Goal: Task Accomplishment & Management: Complete application form

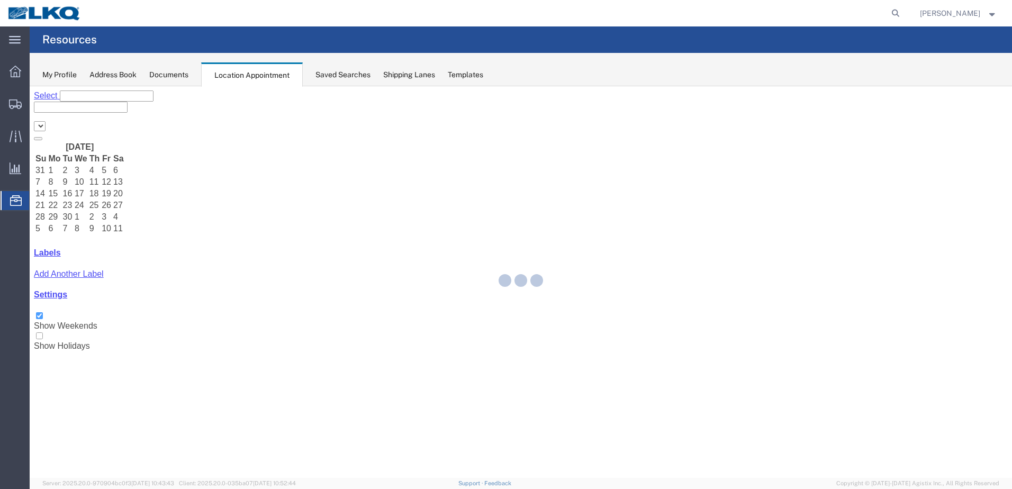
select select "28018"
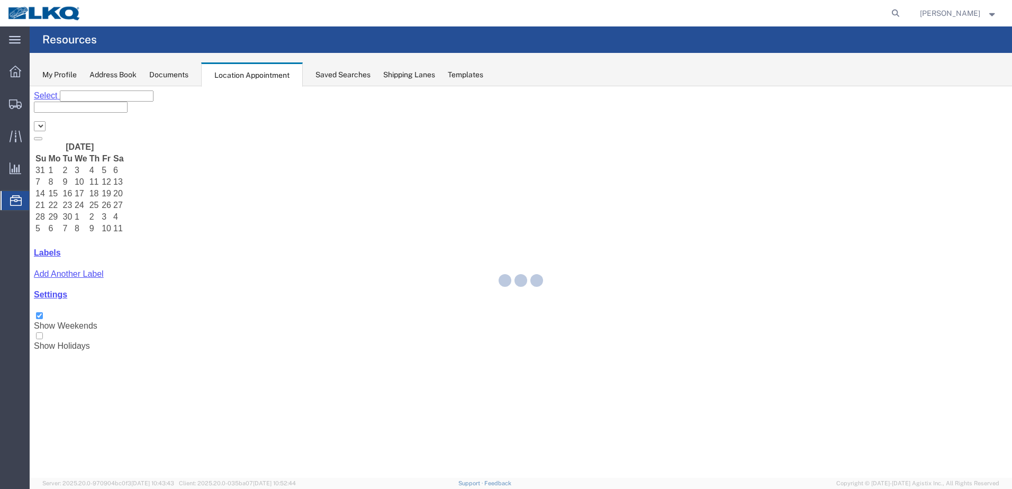
select select "28018"
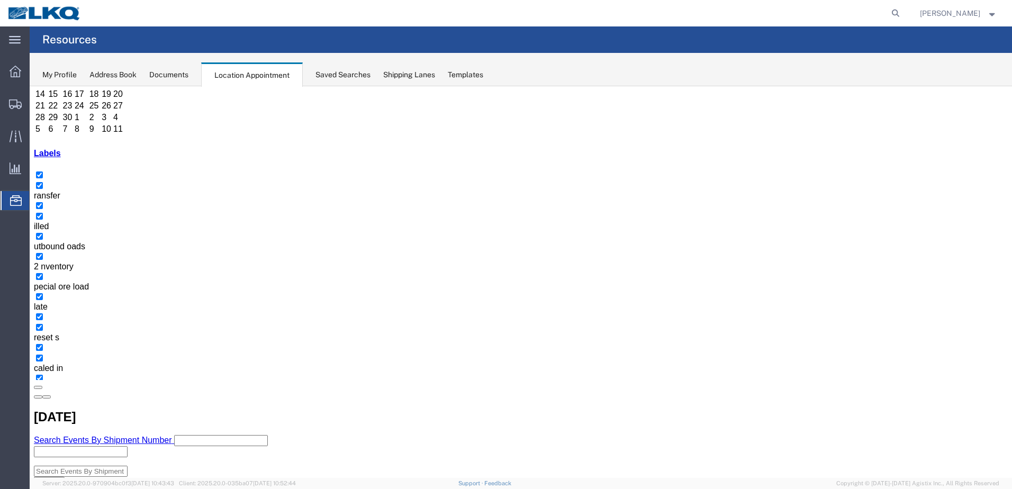
scroll to position [160, 0]
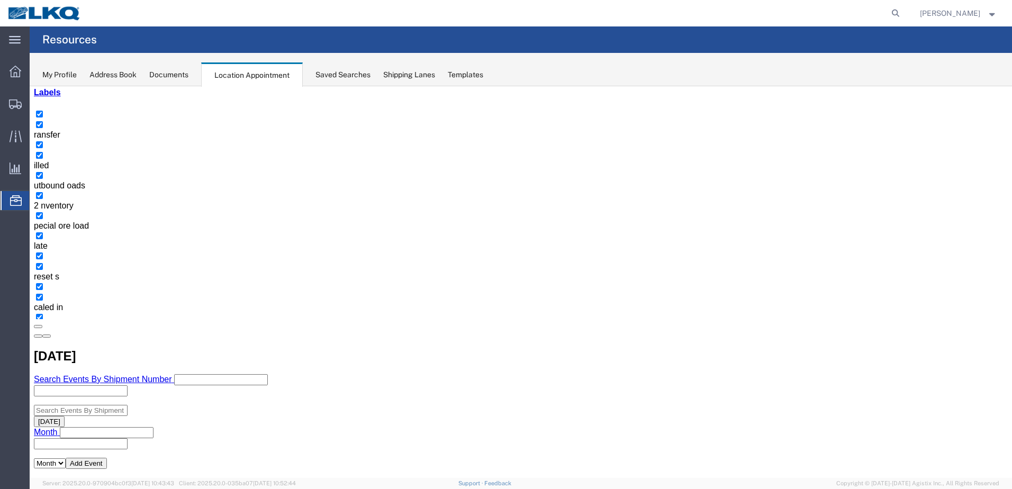
select select "1"
select select
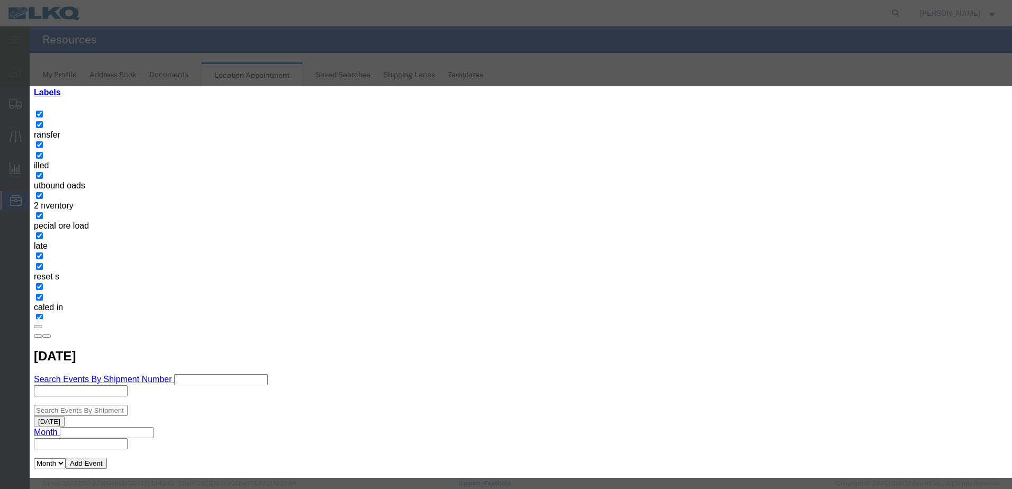
type input "T31655 - Daniel Ball - Skidded"
type input "9:00 AM"
type input "th"
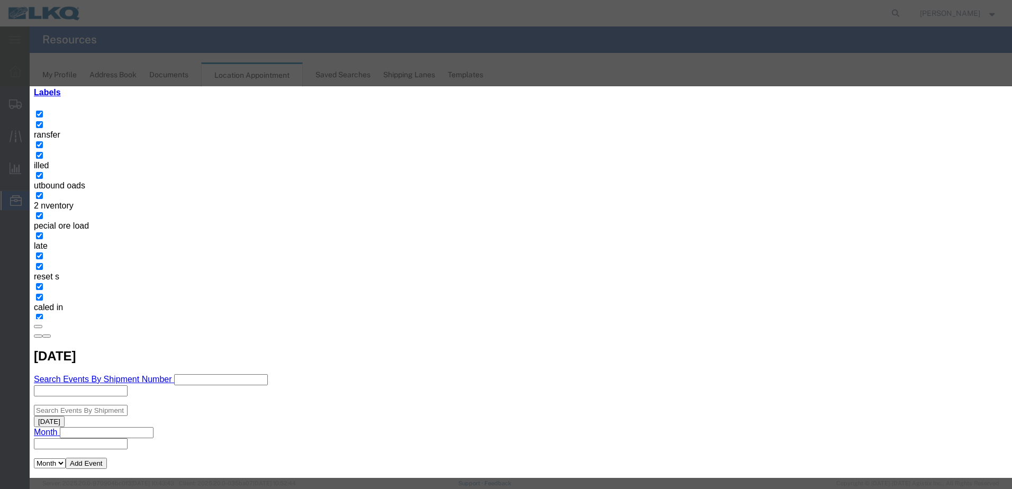
select select "23"
type input "T31655 - Daniel Ball - Skidded *LOAD CHROME WHEN DONE*"
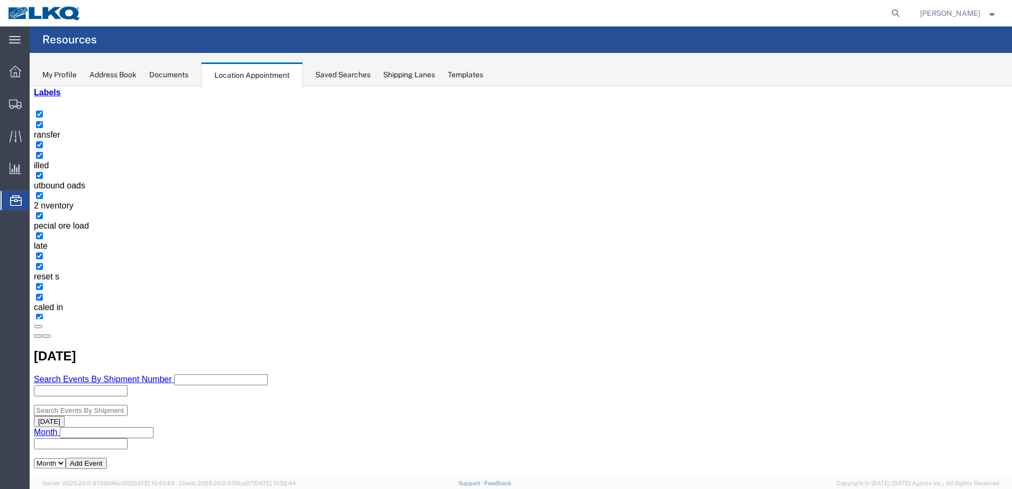
scroll to position [0, 0]
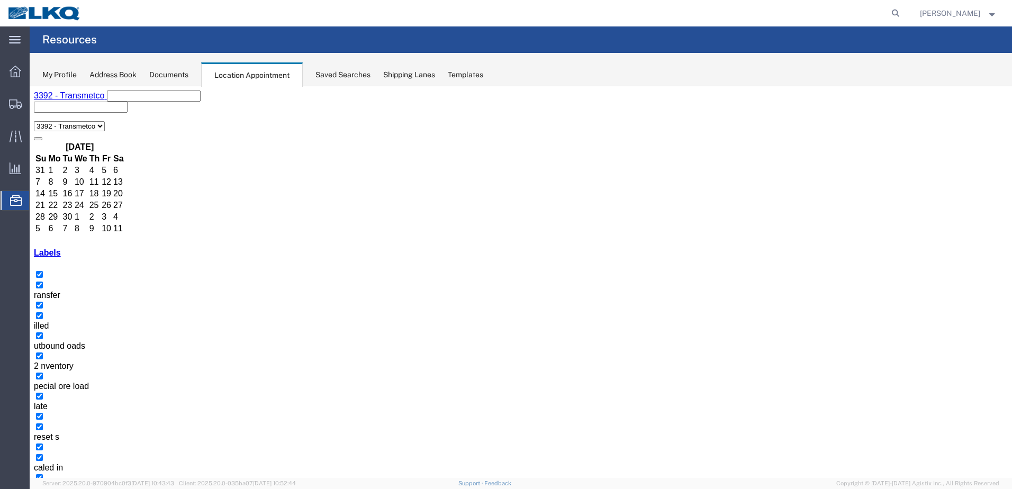
click at [903, 11] on icon at bounding box center [895, 13] width 15 height 15
click at [747, 13] on input "search" at bounding box center [727, 13] width 322 height 25
type input "T31437"
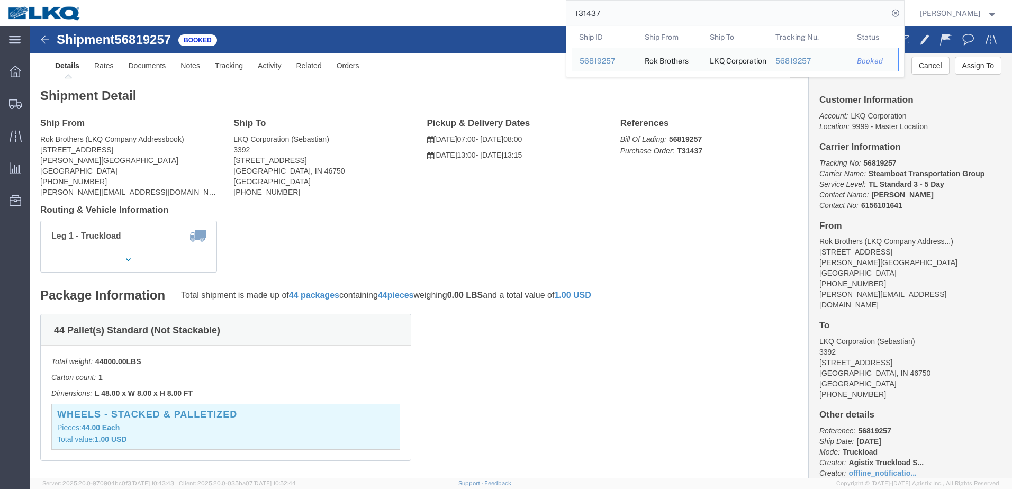
click at [395, 17] on div "T31437 Ship ID Ship From Ship To Tracking Nu. Status Ship ID 56819257 Ship From…" at bounding box center [496, 13] width 815 height 26
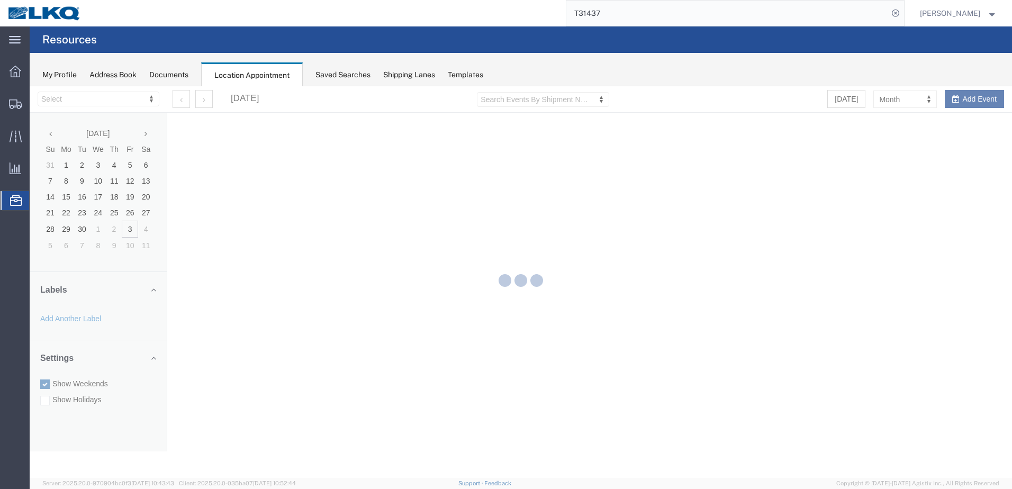
select select "28018"
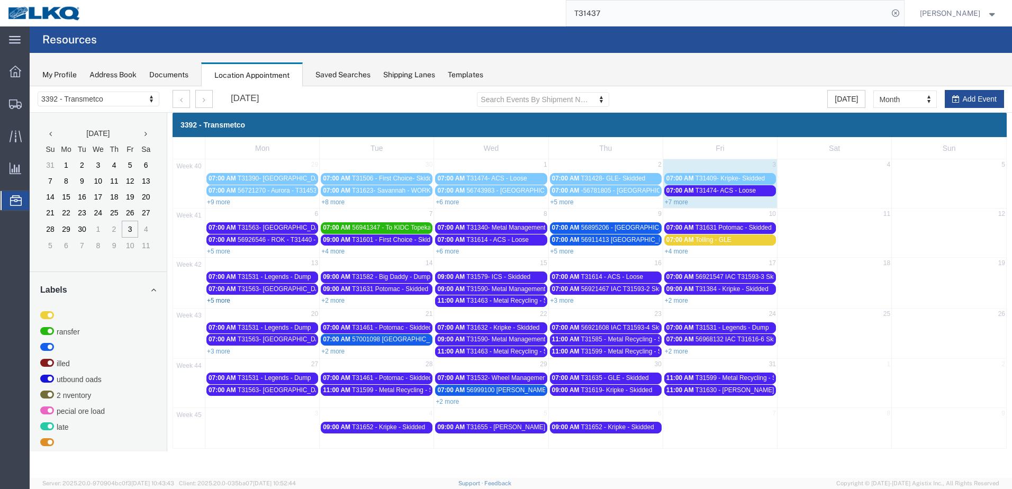
click at [220, 298] on link "+5 more" at bounding box center [218, 300] width 23 height 7
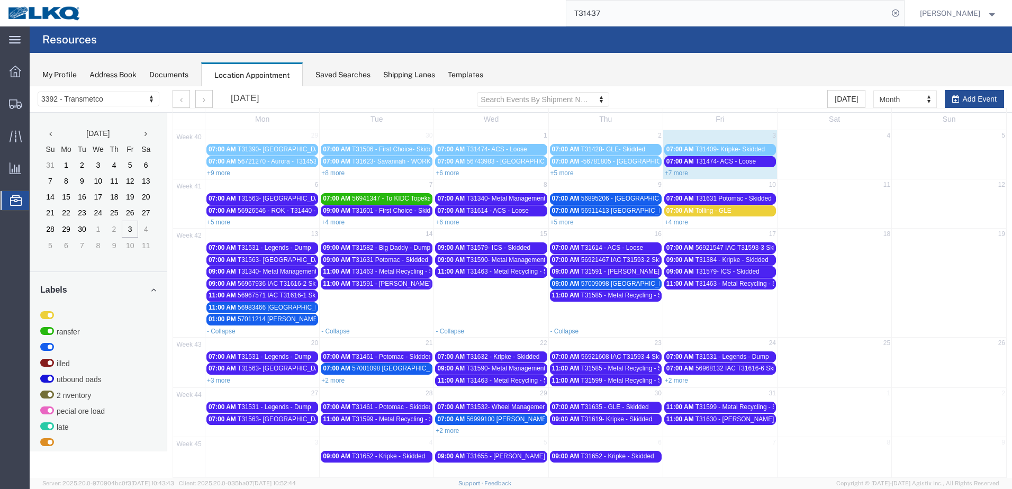
scroll to position [40, 0]
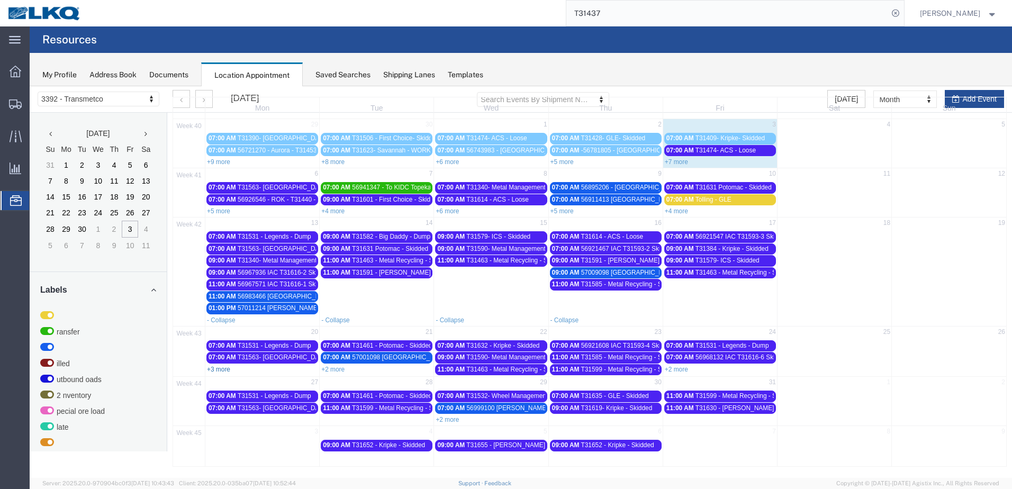
click at [221, 368] on link "+3 more" at bounding box center [218, 369] width 23 height 7
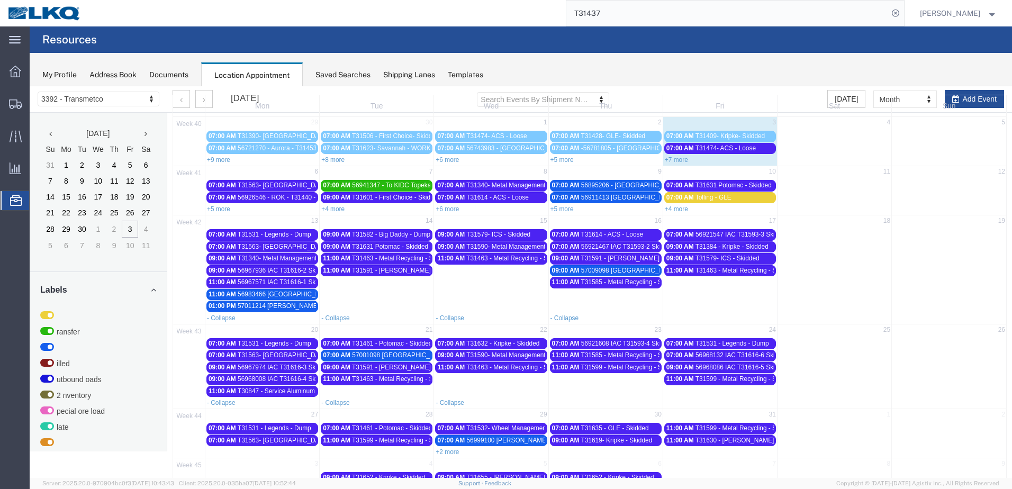
scroll to position [0, 0]
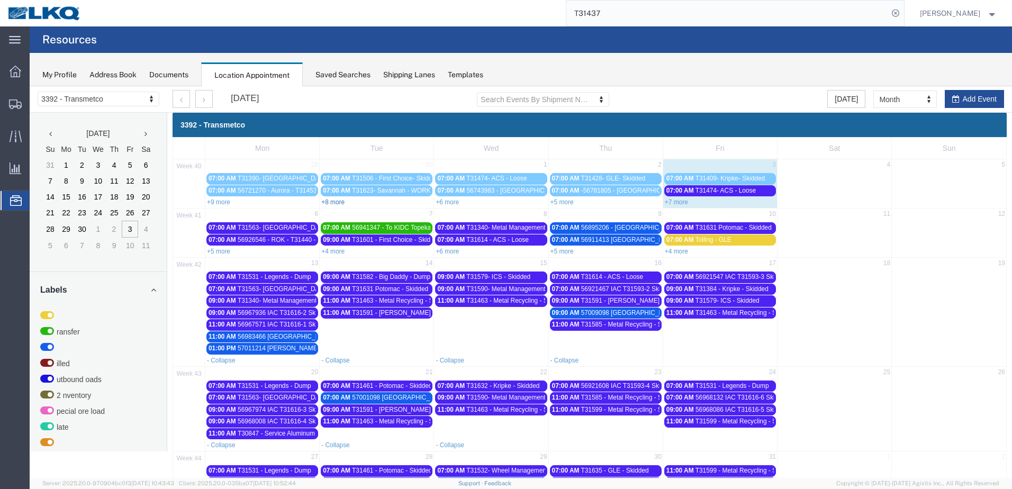
click at [334, 203] on link "+8 more" at bounding box center [332, 201] width 23 height 7
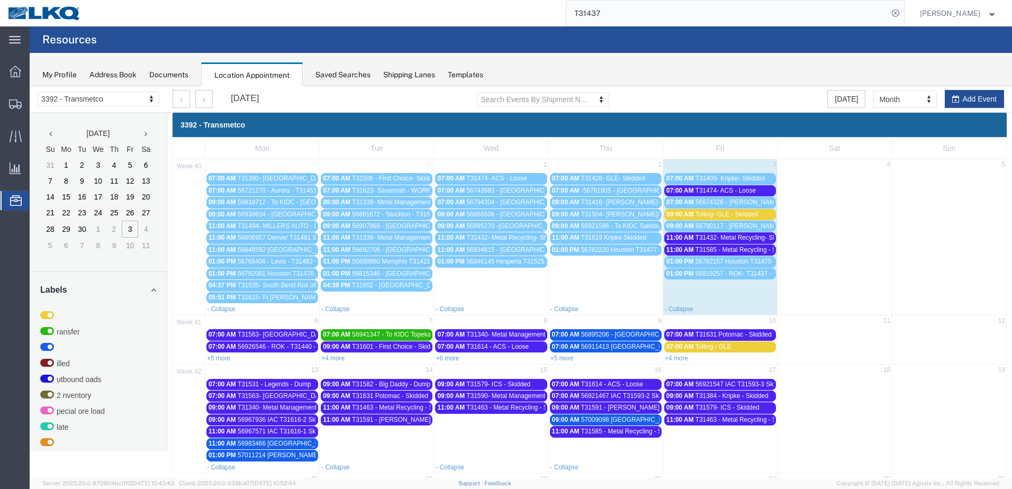
click at [284, 297] on span "T31615- Ft [PERSON_NAME] Roll Off Swap" at bounding box center [300, 297] width 124 height 7
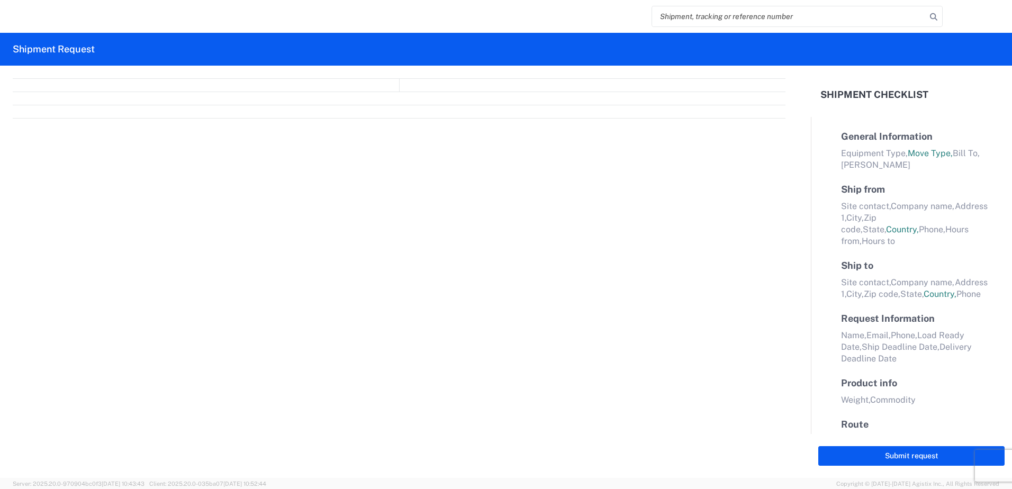
select select "FULL"
select select "LBS"
select select "IN"
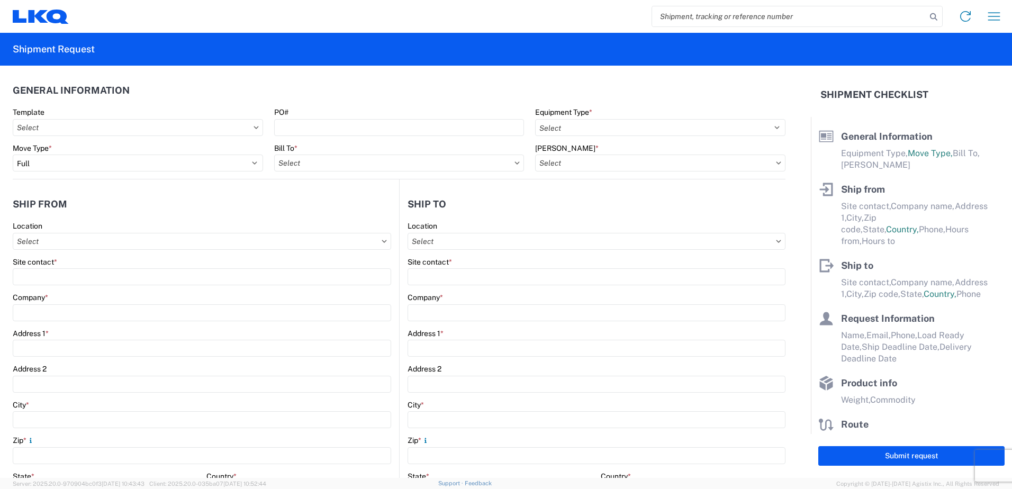
click at [183, 136] on agx-form-control-wrapper-v2 "Template" at bounding box center [137, 125] width 261 height 36
click at [178, 129] on input "text" at bounding box center [138, 127] width 250 height 17
type input "rok"
click at [114, 177] on div "Rok Brother Wheel Load Template" at bounding box center [107, 174] width 185 height 17
type input "Rok Brother Wheel Load Template"
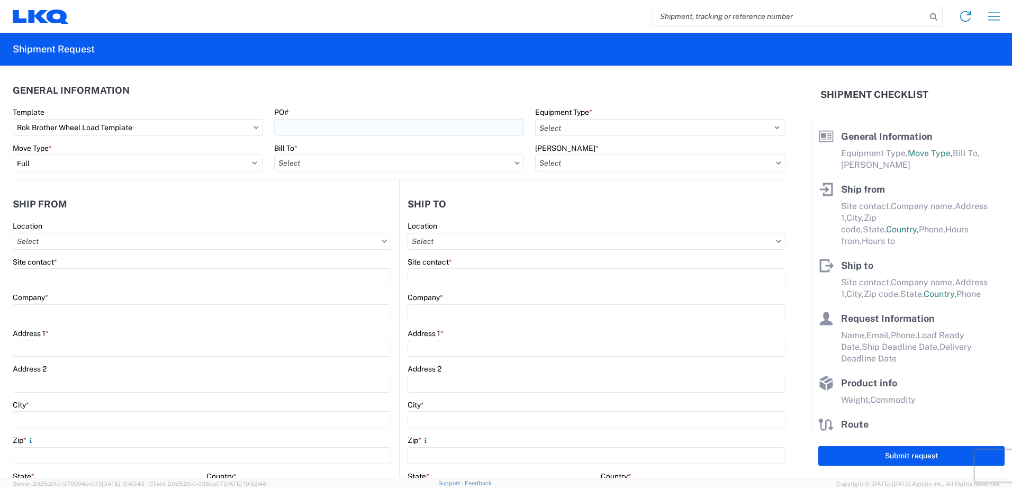
select select "STDV"
select select
type input "LKQ Company Addressbook"
type input "Rok Brothers"
type input "8217 Cloverleaf Dr"
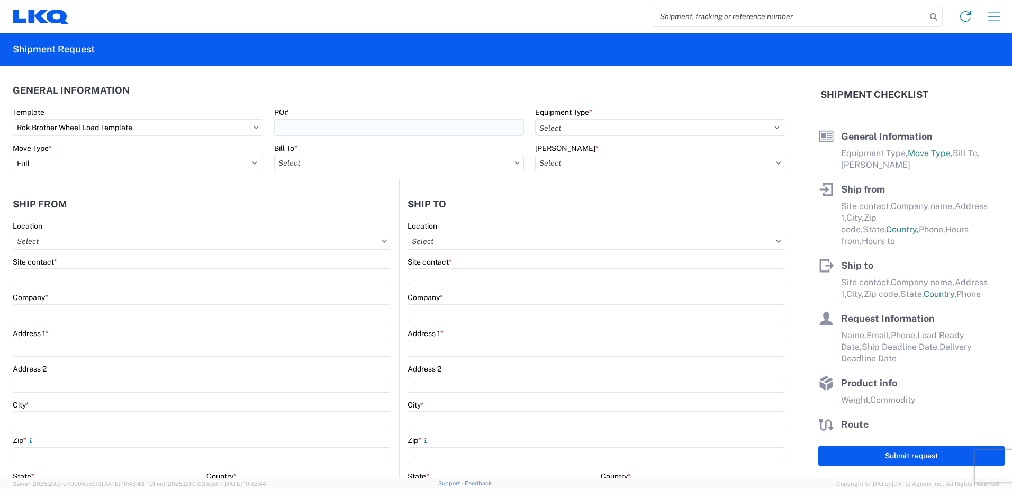
type input "Millersville"
type input "21108"
type input "randa@rokbrothers.com"
type input "Sebastian"
type input "LKQ Corporation"
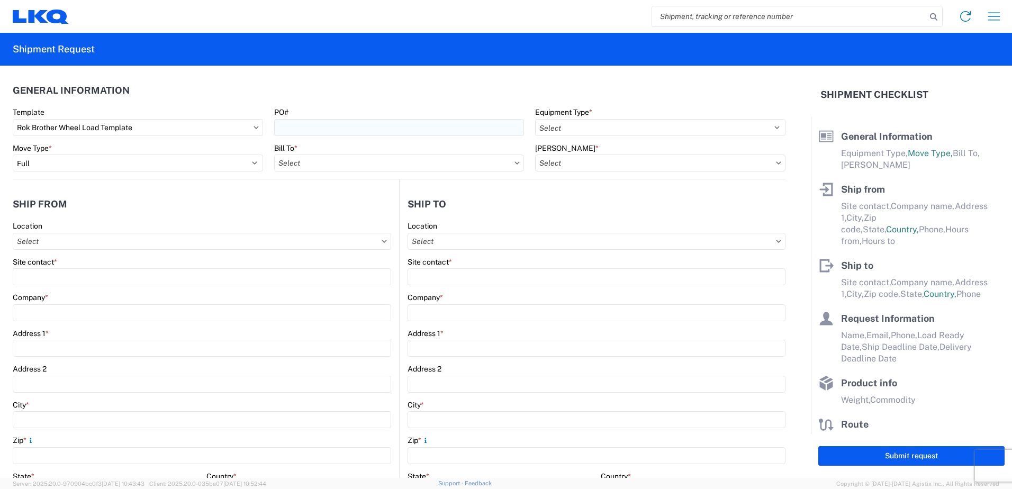
type input "1750 Riverfork Dr"
type input "Huntington"
type input "46750"
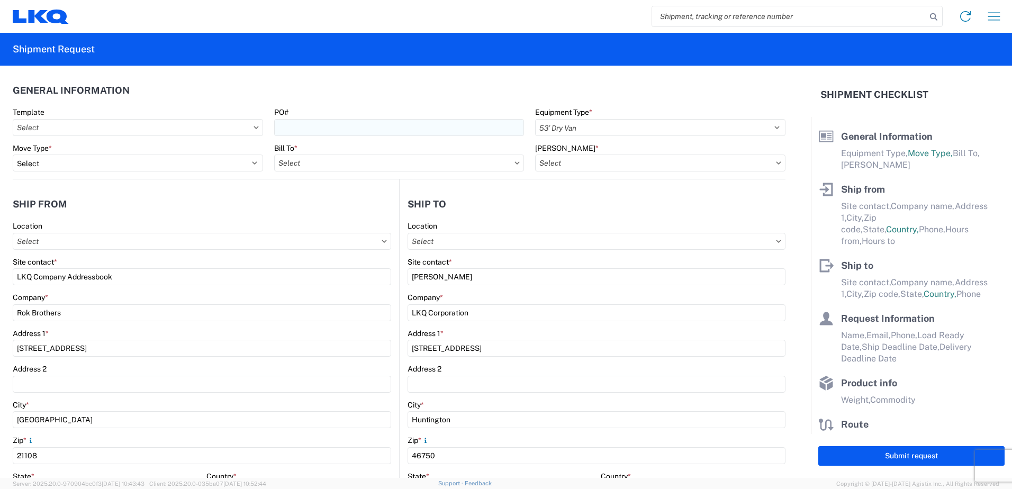
type input "Sebastian"
type input "sdeckert@lkqcorp.com"
type input "2602245817"
type input "2024-02-14"
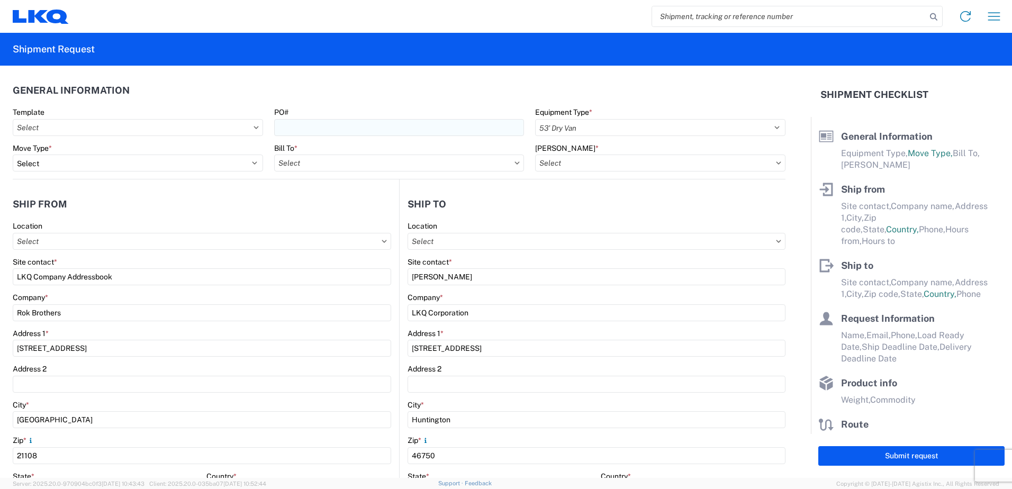
type textarea "Transmetco operates production 24/7 but only ships or receives on day shift"
type input "44000"
type input "Wheels - Stacked & Palletized"
type input "44"
type input "1"
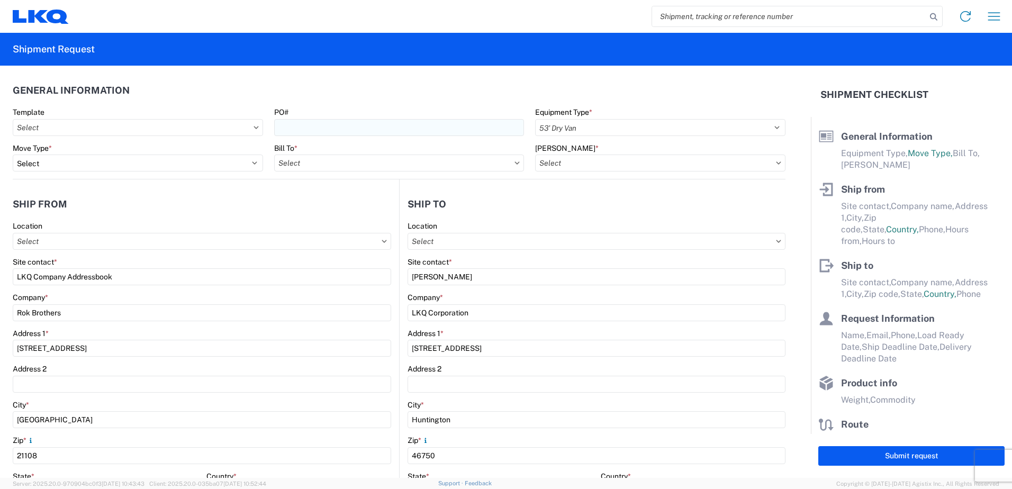
type input "4"
type input "0.67"
select select "FT"
select select "MD"
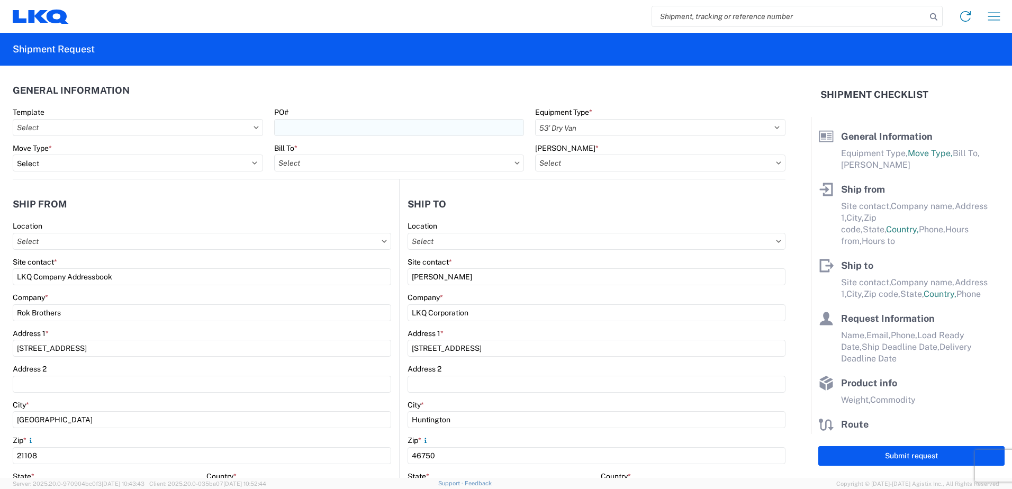
select select "US"
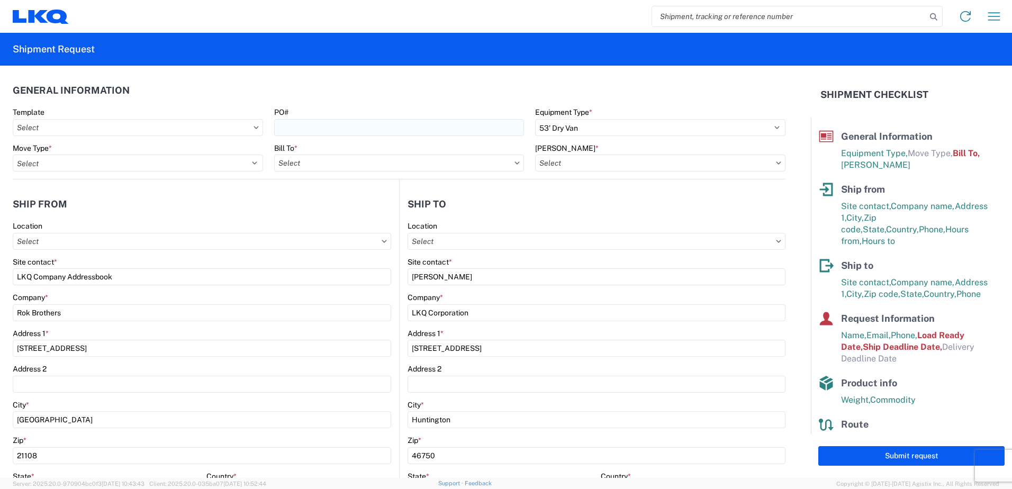
type input "3392 - Transmetco"
type input "3392-3015-50180-0000 - 3392 Freight In - Wheel Cores"
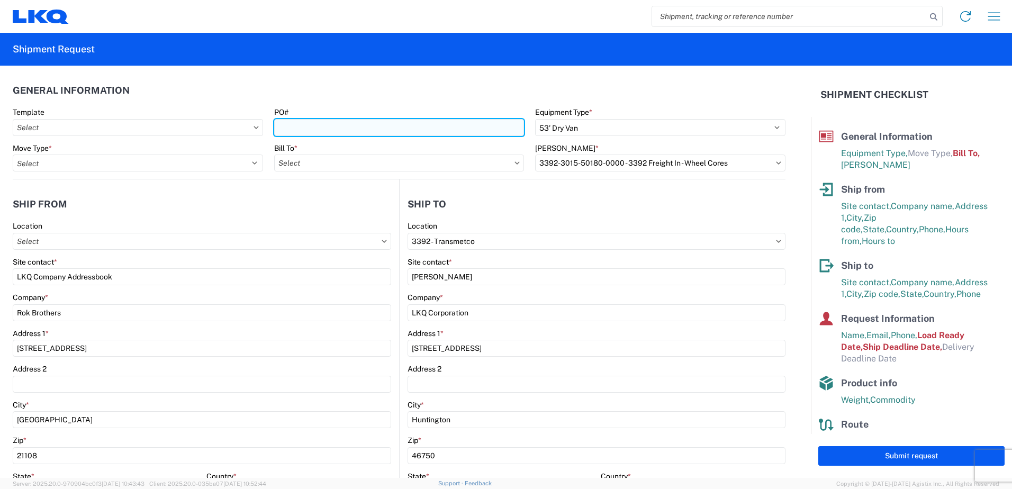
click at [334, 127] on input "PO#" at bounding box center [399, 127] width 250 height 17
type input "T31438"
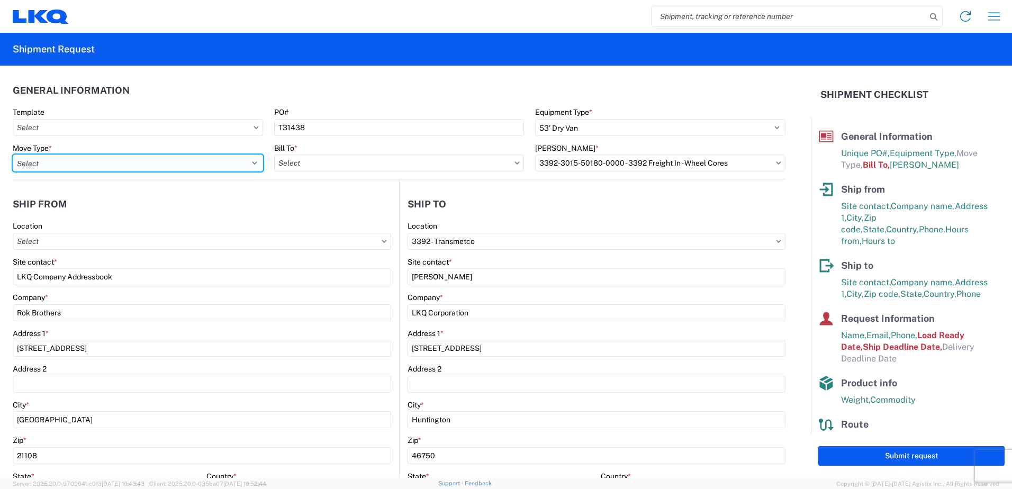
click at [252, 164] on select "Select Full Partial TL" at bounding box center [138, 163] width 250 height 17
select select "FULL"
click at [13, 155] on select "Select Full Partial TL" at bounding box center [138, 163] width 250 height 17
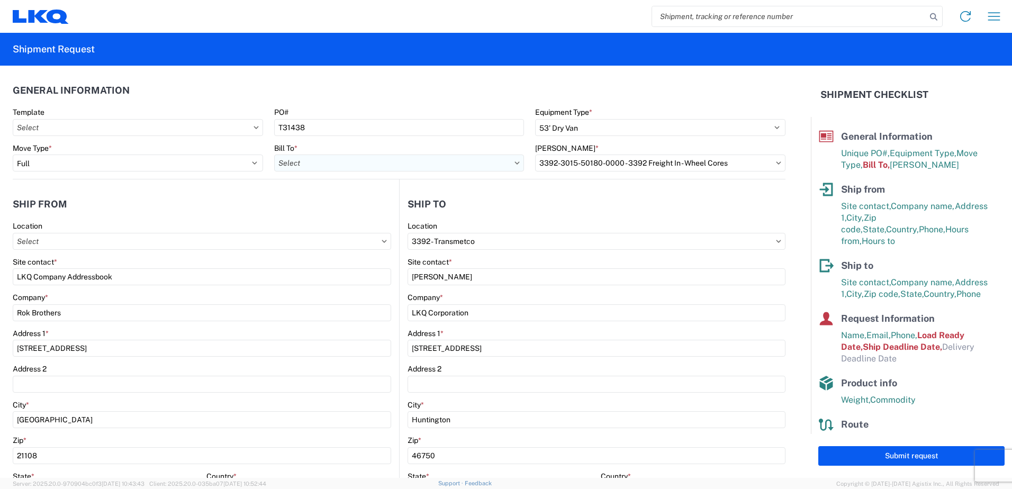
click at [300, 159] on input "text" at bounding box center [399, 163] width 250 height 17
type input "3392"
click at [349, 212] on div "3392 - Transmetco" at bounding box center [366, 210] width 185 height 17
type input "3392 - Transmetco"
click at [668, 159] on input "text" at bounding box center [660, 163] width 250 height 17
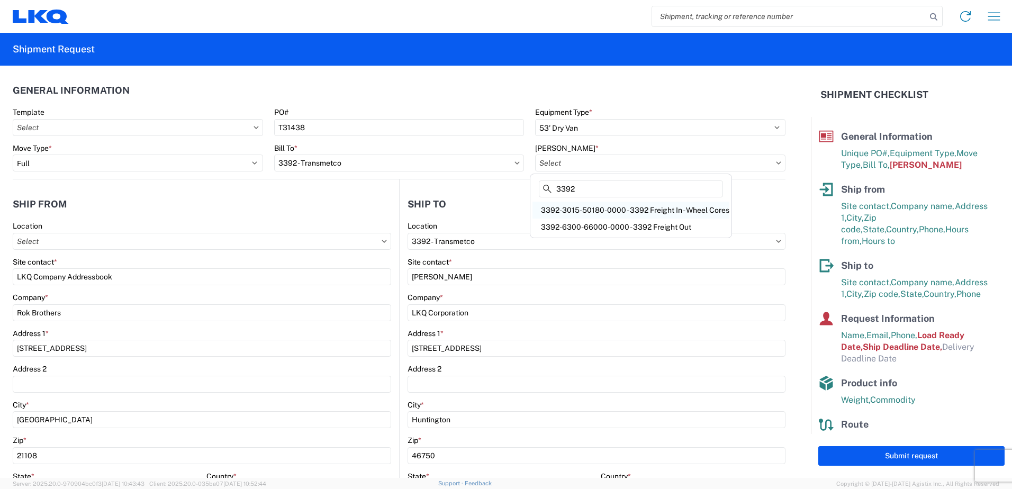
type input "3392"
click at [691, 210] on div "3392-3015-50180-0000 - 3392 Freight In - Wheel Cores" at bounding box center [630, 210] width 197 height 17
type input "3392-3015-50180-0000 - 3392 Freight In - Wheel Cores"
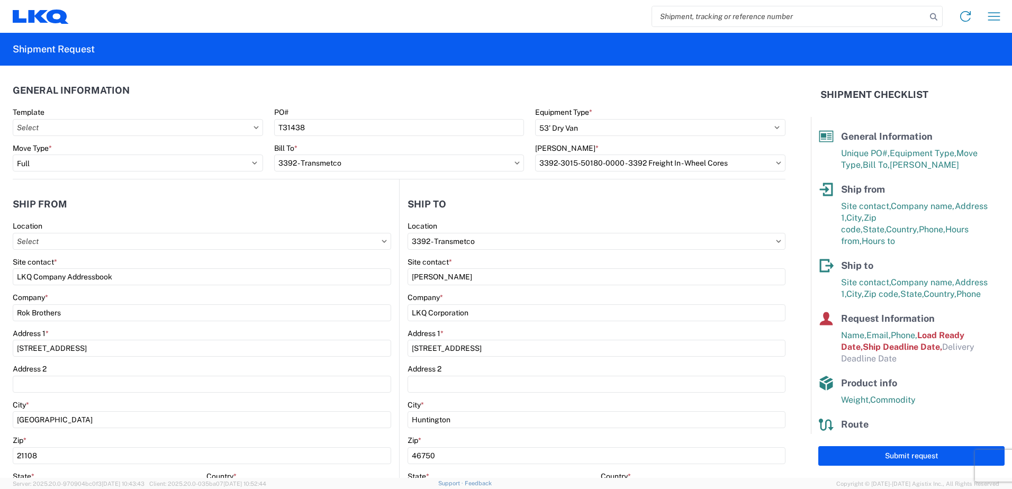
click at [258, 191] on agx-shipment-stop-widget-v2 "Ship from Location Site contact * LKQ Company Addressbook Company * Rok Brother…" at bounding box center [206, 409] width 386 height 460
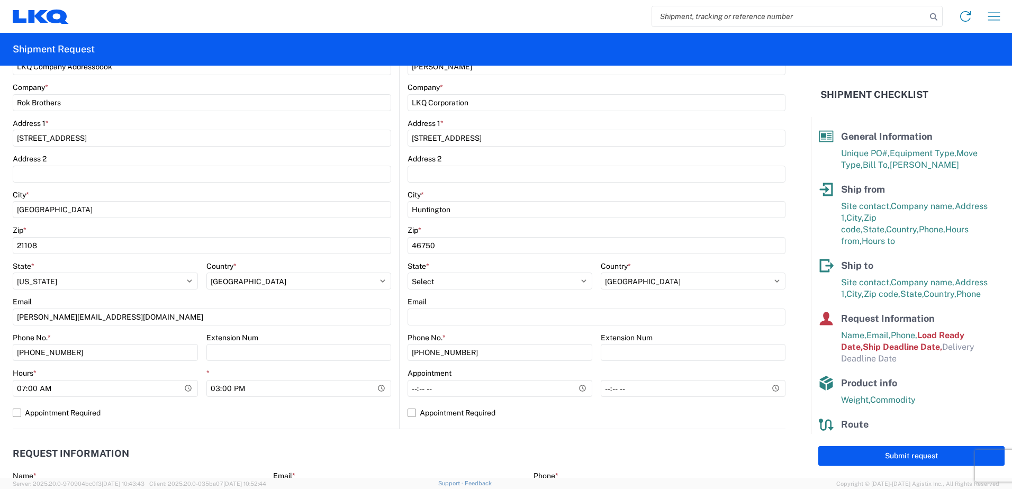
scroll to position [212, 0]
click at [408, 413] on label "Appointment Required" at bounding box center [597, 411] width 378 height 17
click at [0, 0] on input "Appointment Required" at bounding box center [0, 0] width 0 height 0
select select "US"
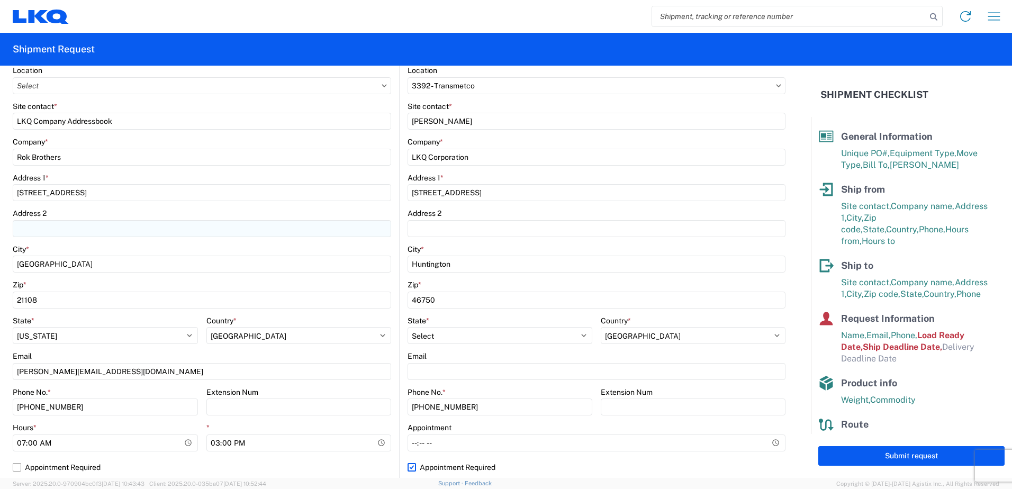
scroll to position [53, 0]
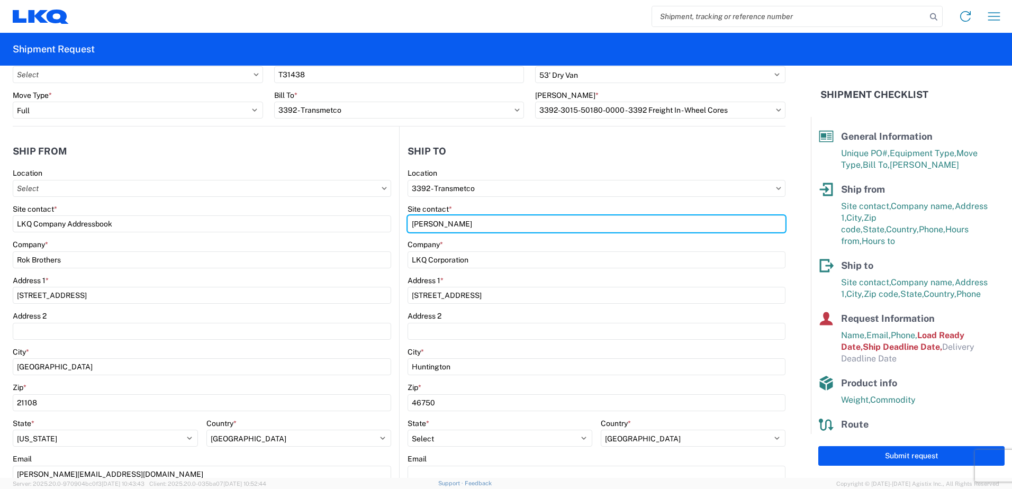
drag, startPoint x: 455, startPoint y: 228, endPoint x: 397, endPoint y: 217, distance: 58.6
click at [400, 217] on main "3392 Location 3392 - Transmetco Site contact * Sebastian Company * LKQ Corporat…" at bounding box center [593, 377] width 386 height 418
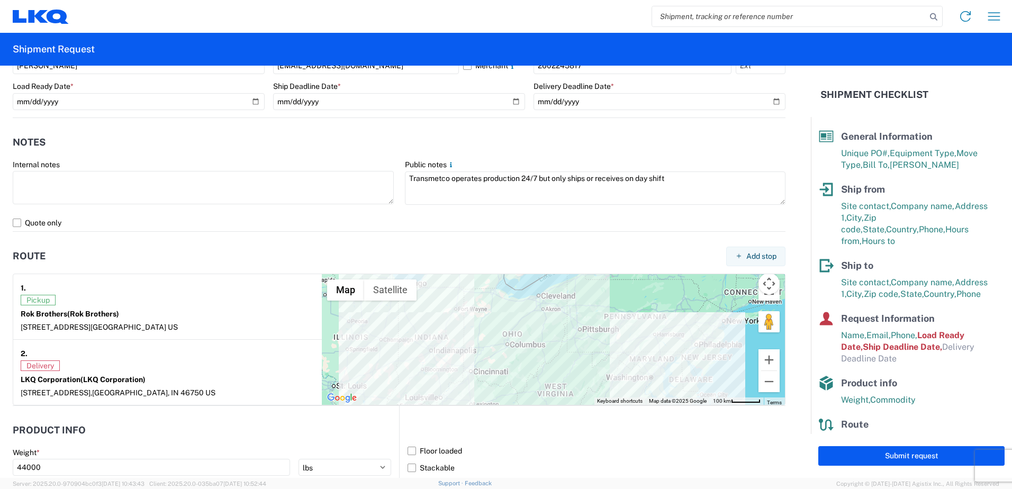
scroll to position [476, 0]
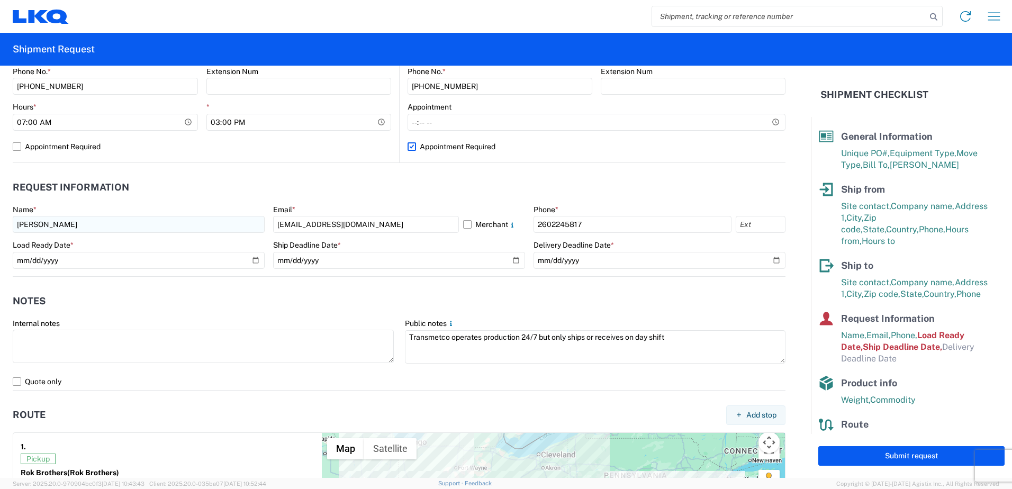
type input "Ryan"
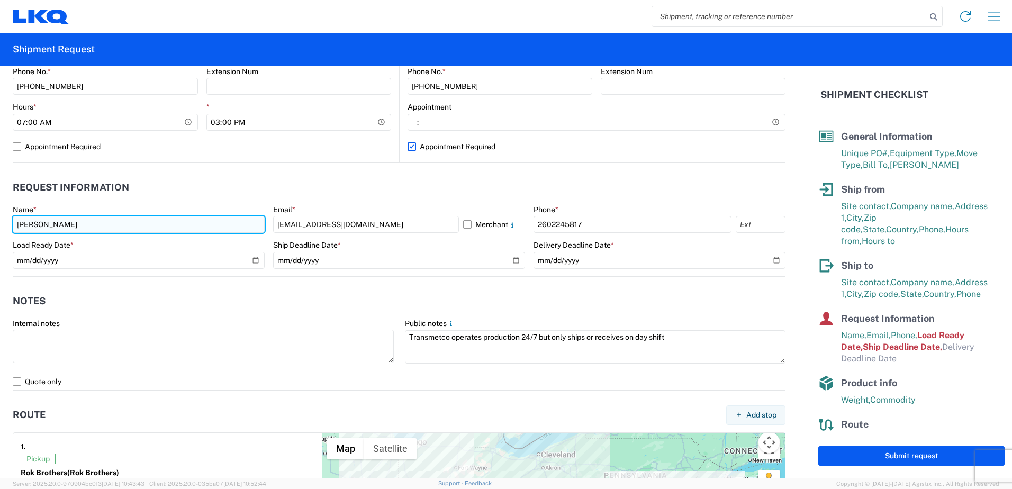
click at [111, 225] on input "Sebastian" at bounding box center [139, 224] width 252 height 17
type input "Ryan"
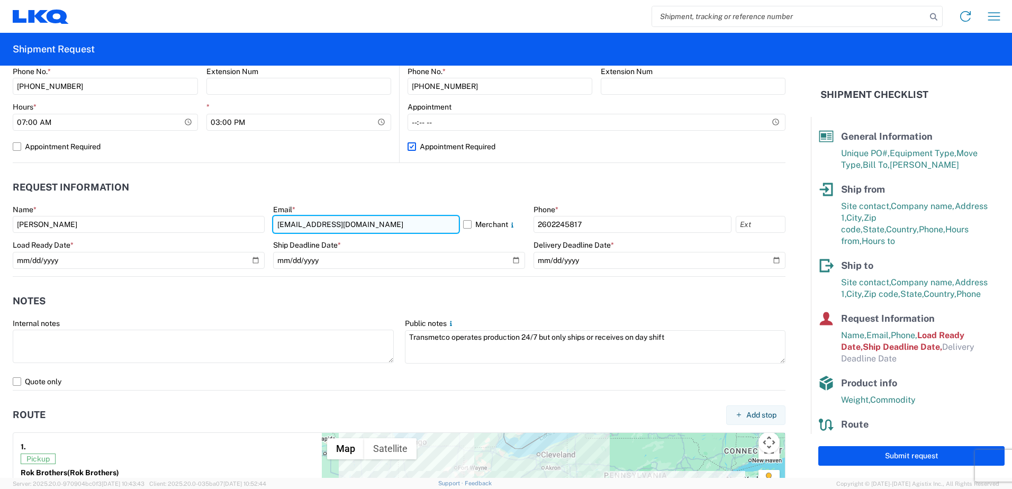
click at [376, 224] on input "sdeckert@lkqcorp.com" at bounding box center [366, 224] width 186 height 17
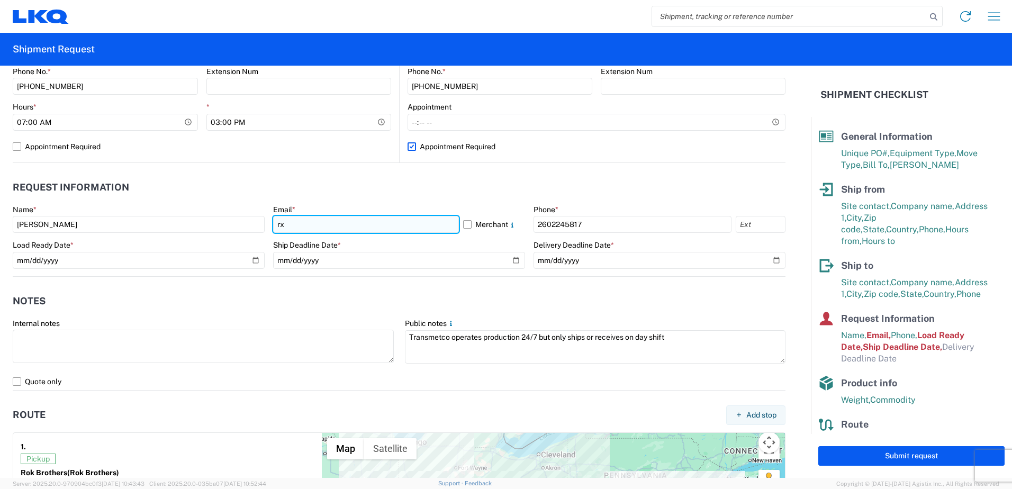
type input "rxgledhill@lkqcorp.com"
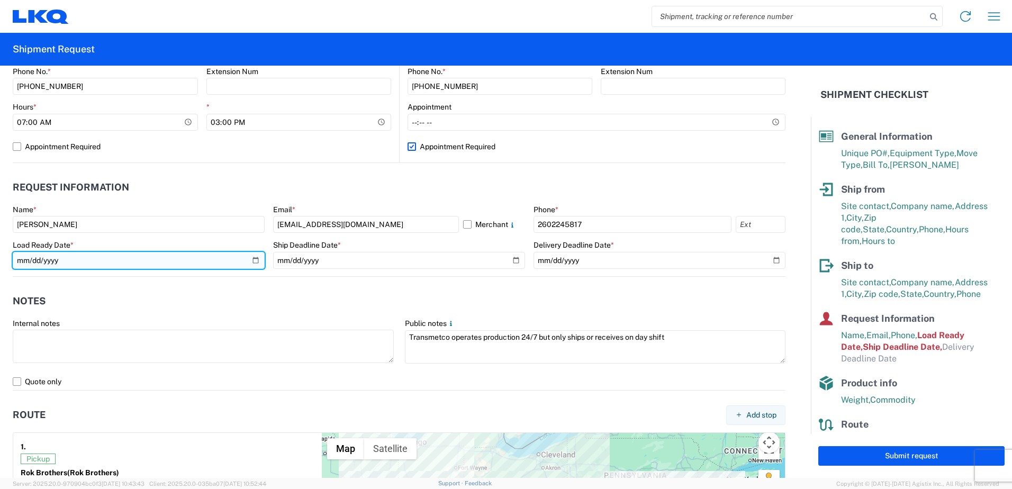
click at [253, 264] on input "2024-02-14" at bounding box center [139, 260] width 252 height 17
type input "2025-10-08"
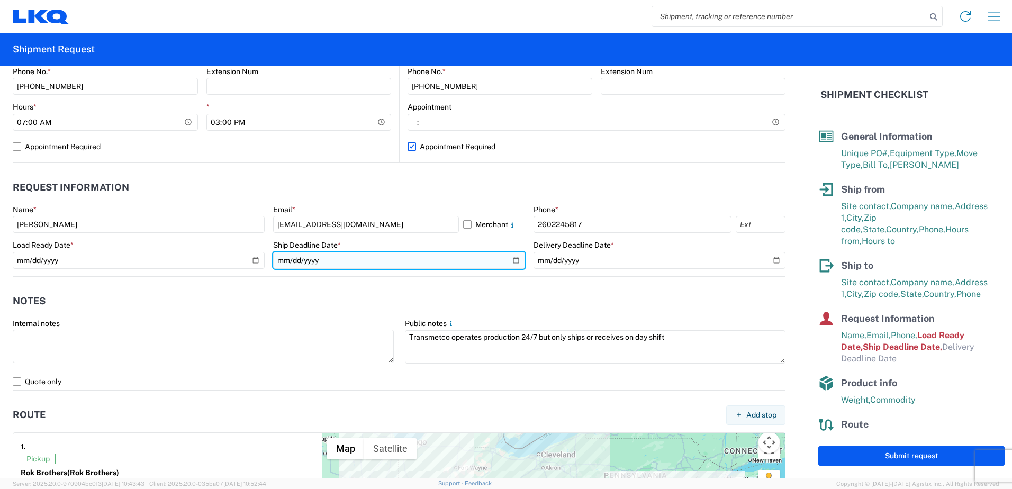
click at [511, 259] on input "2024-02-14" at bounding box center [399, 260] width 252 height 17
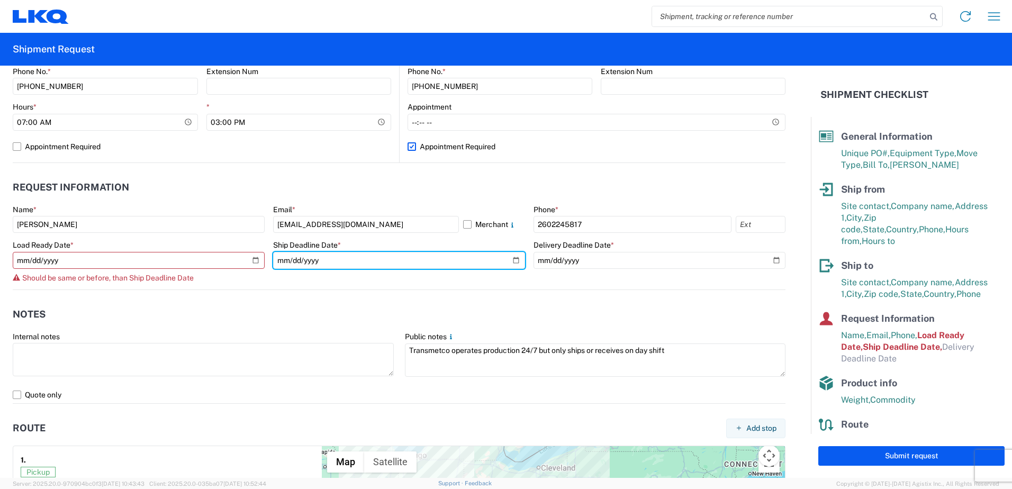
type input "2025-10-08"
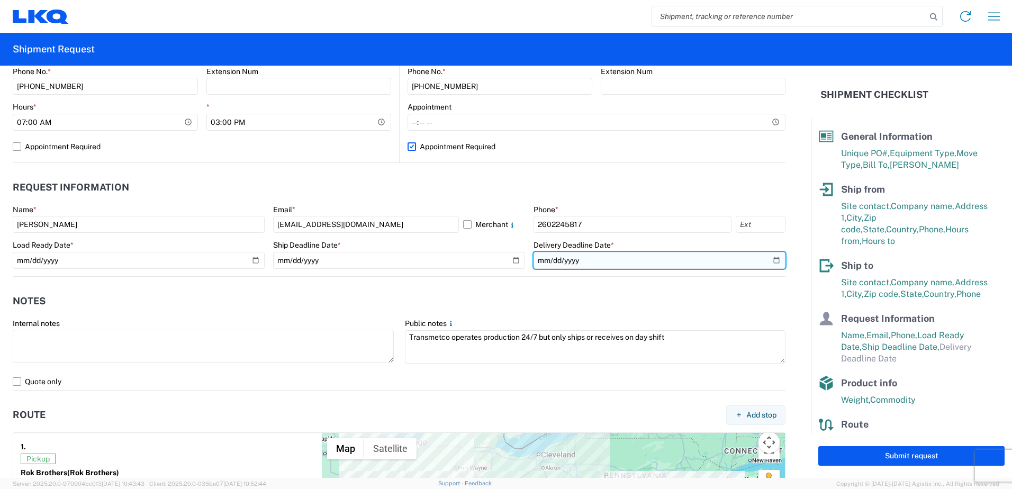
click at [771, 262] on input "date" at bounding box center [659, 260] width 252 height 17
type input "2025-10-10"
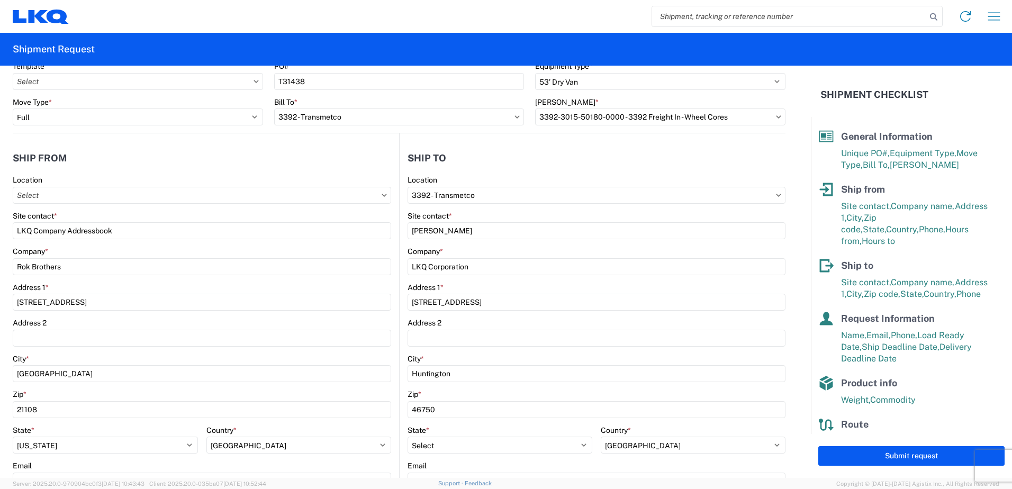
scroll to position [0, 0]
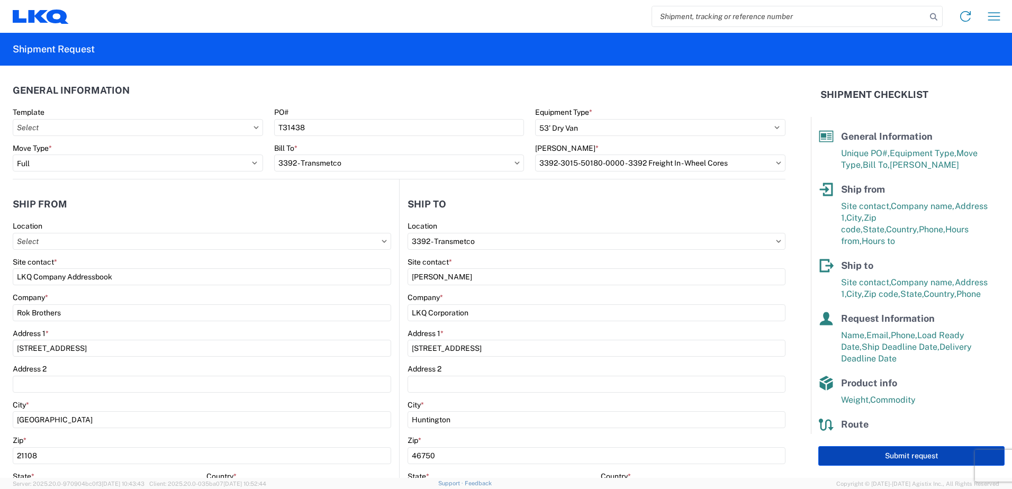
click at [861, 455] on button "Submit request" at bounding box center [911, 456] width 186 height 20
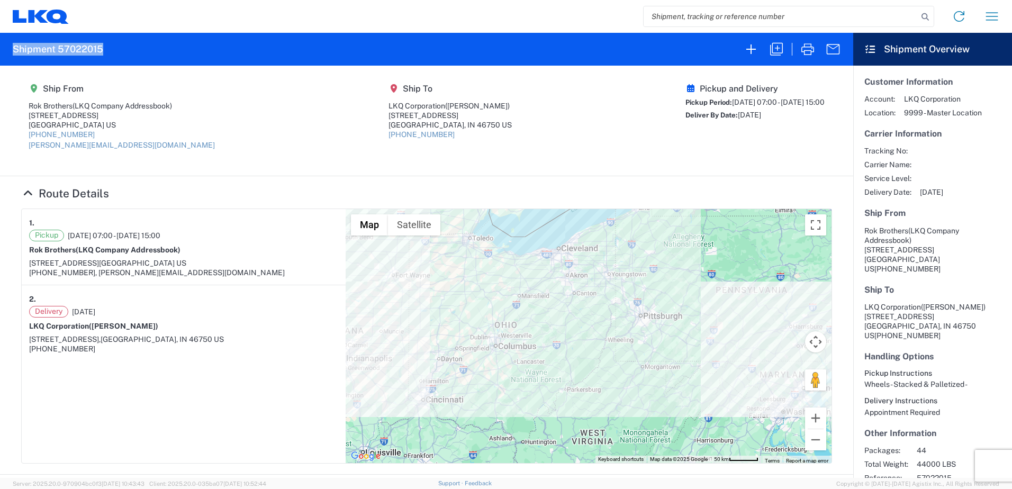
drag, startPoint x: 107, startPoint y: 52, endPoint x: 10, endPoint y: 56, distance: 97.5
click at [10, 56] on agx-form-header "Shipment 57022015" at bounding box center [426, 49] width 853 height 33
copy h2 "Shipment 57022015"
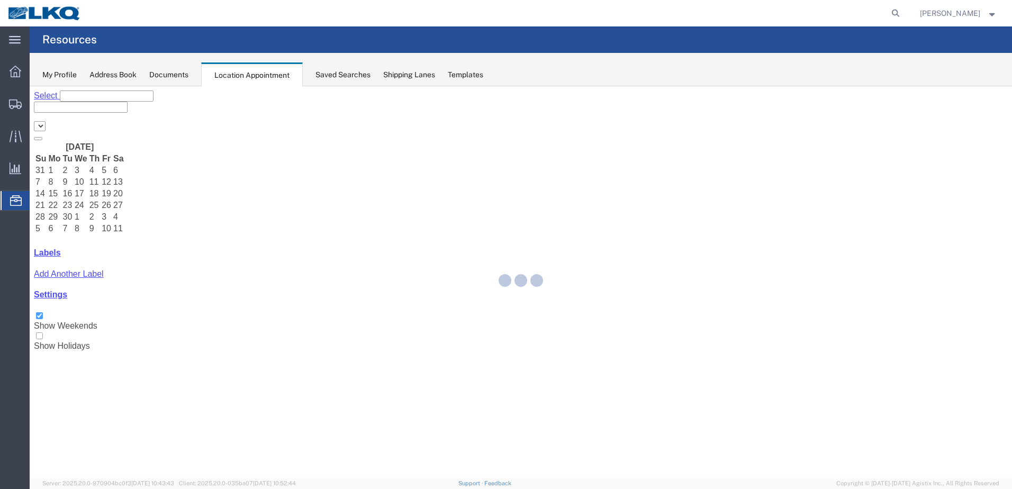
select select "28018"
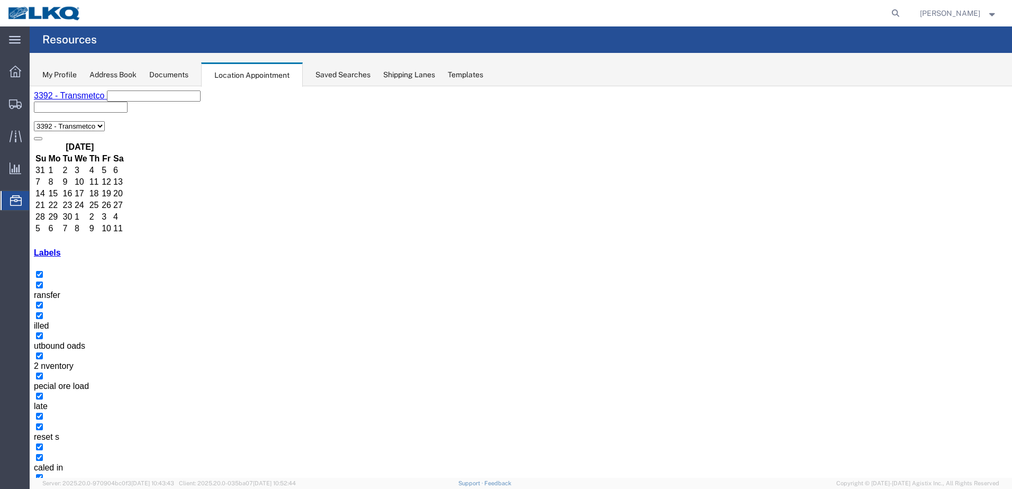
drag, startPoint x: 673, startPoint y: 252, endPoint x: 681, endPoint y: 246, distance: 9.8
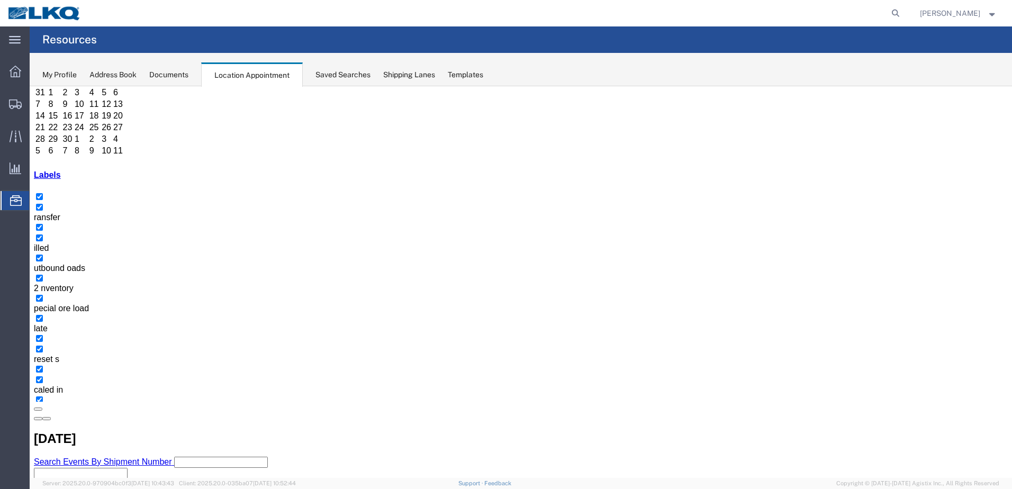
scroll to position [160, 0]
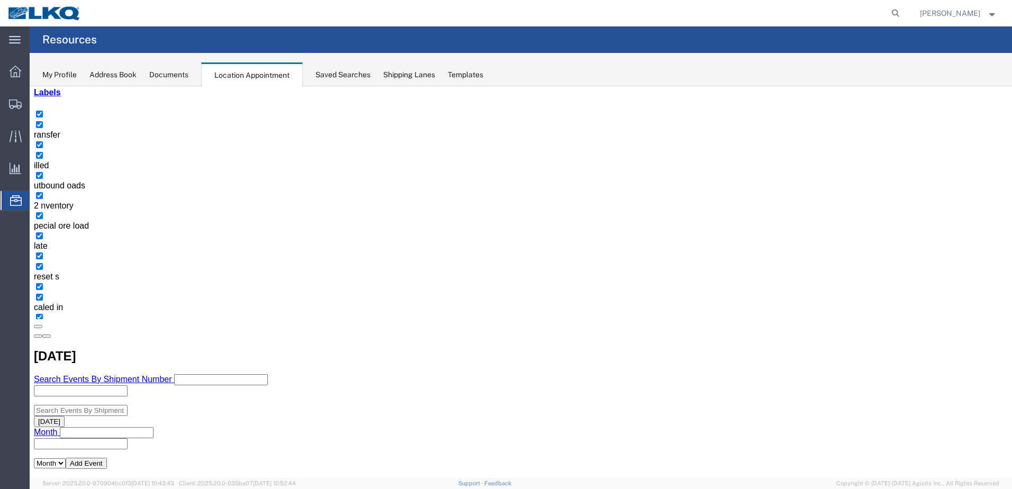
drag, startPoint x: 328, startPoint y: 369, endPoint x: 370, endPoint y: 375, distance: 43.3
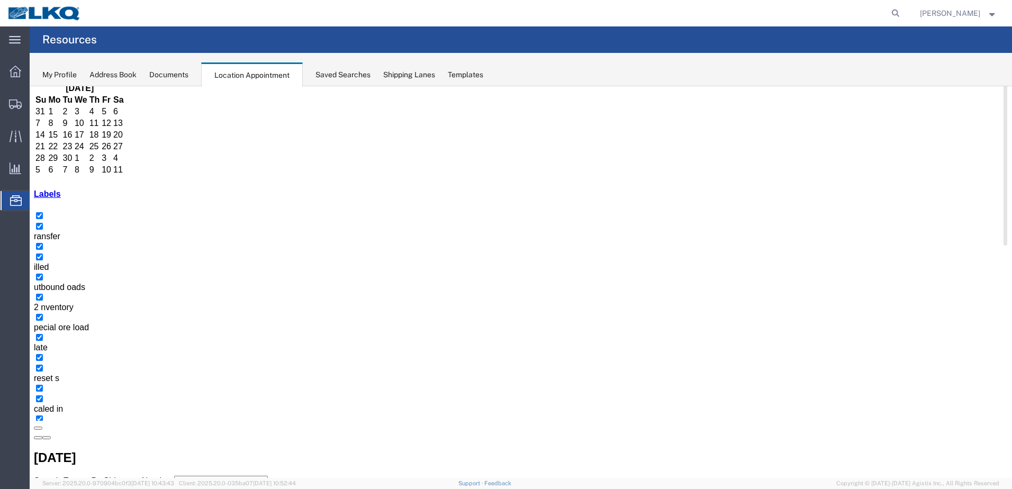
scroll to position [55, 0]
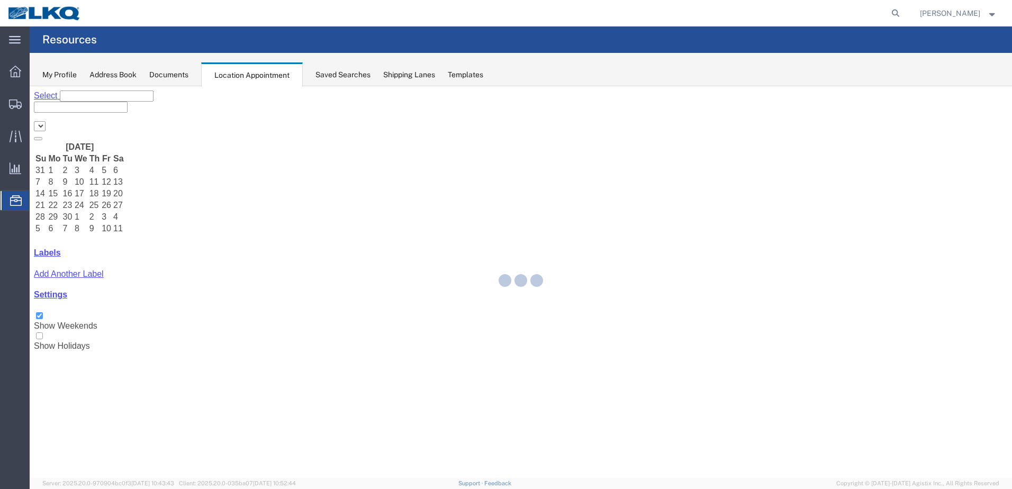
select select "28018"
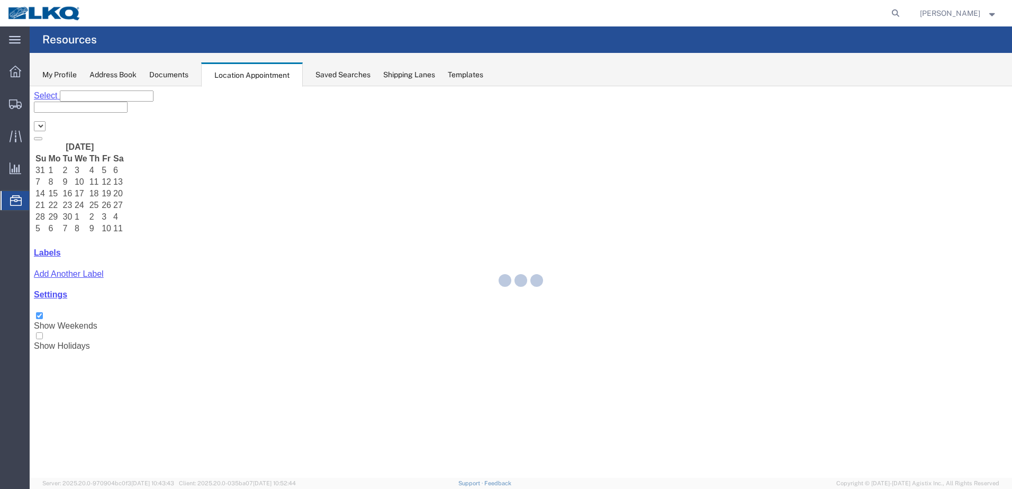
select select "28018"
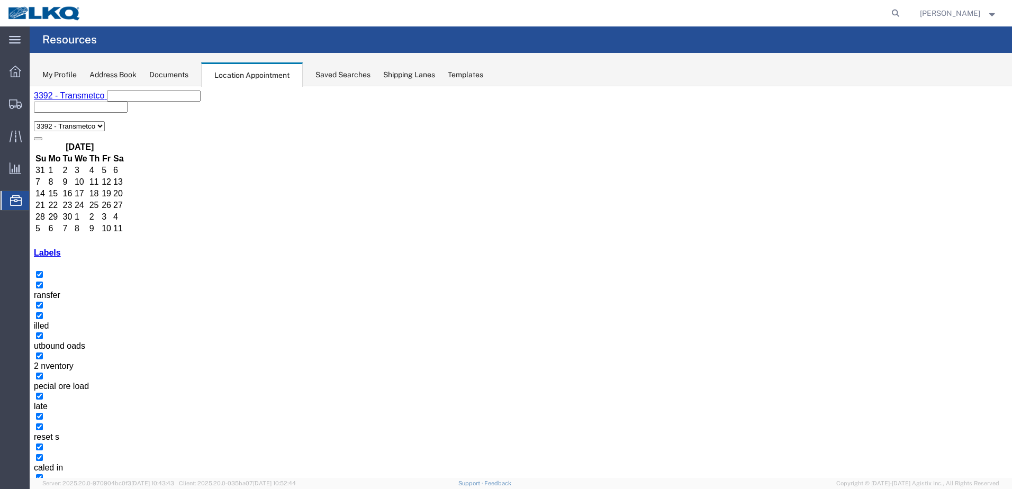
drag, startPoint x: 681, startPoint y: 203, endPoint x: 649, endPoint y: 205, distance: 31.8
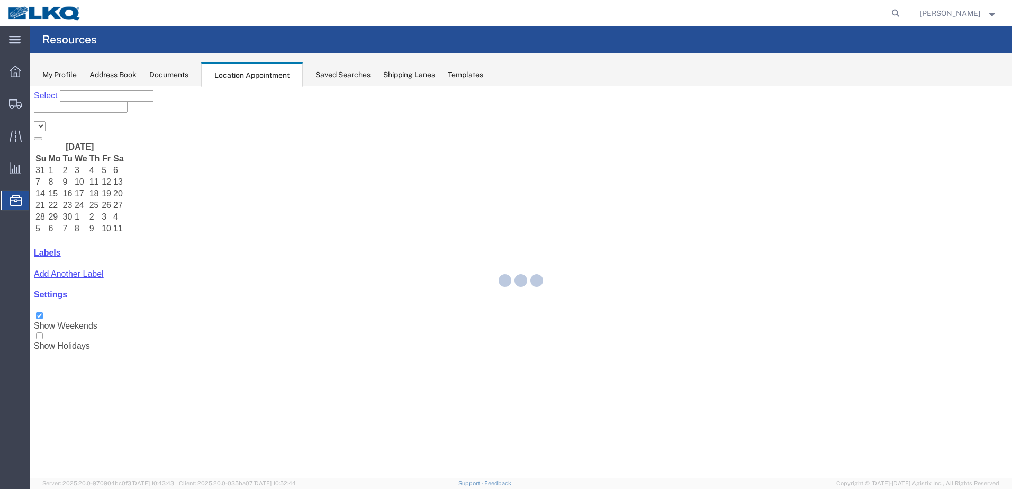
select select "28018"
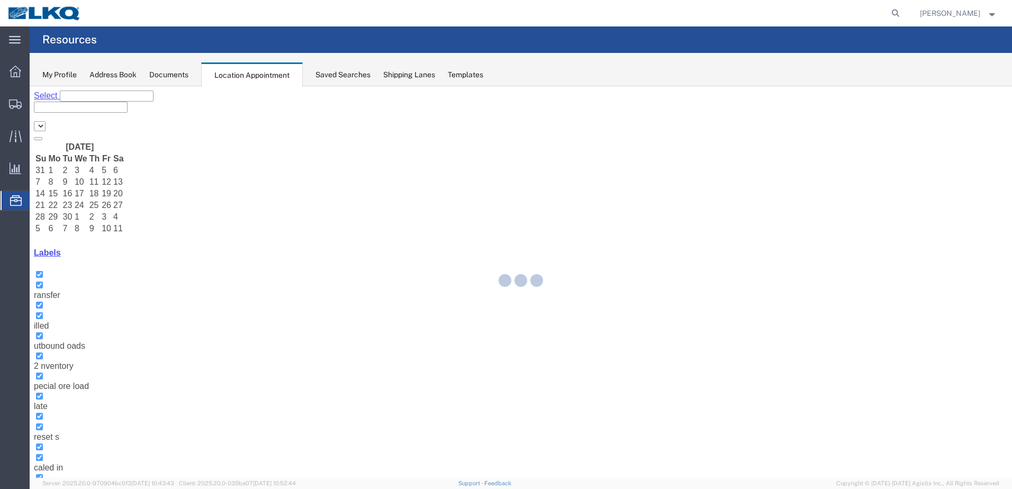
select select "28018"
